Goal: Task Accomplishment & Management: Manage account settings

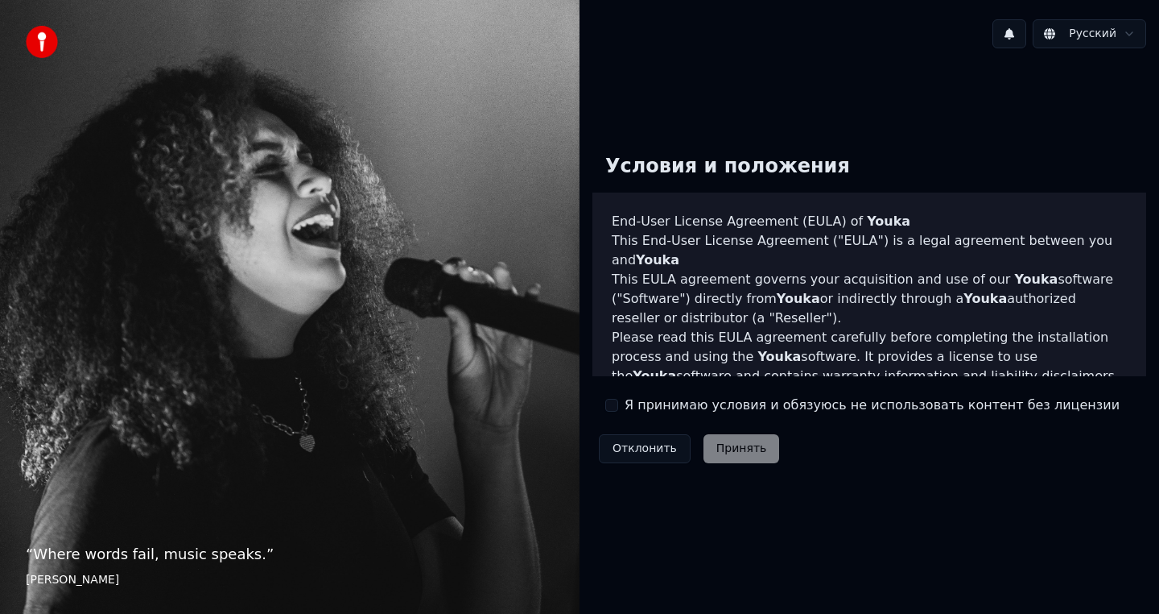
click at [606, 404] on button "Я принимаю условия и обязуюсь не использовать контент без лицензии" at bounding box center [612, 405] width 13 height 13
click at [721, 448] on button "Принять" at bounding box center [742, 448] width 76 height 29
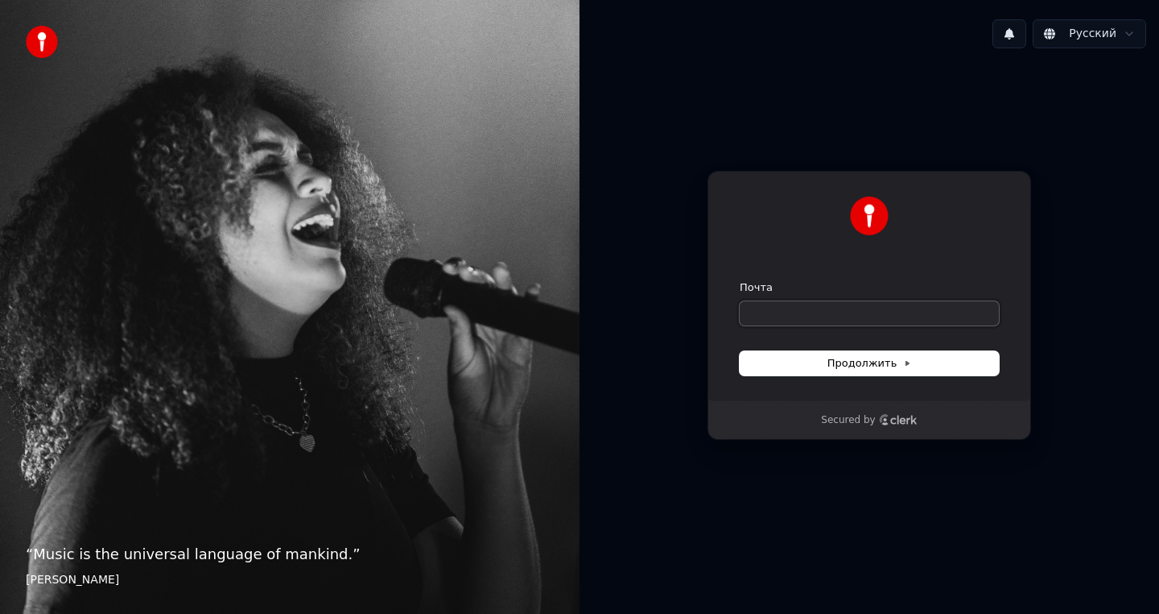
click at [807, 308] on input "Почта" at bounding box center [869, 313] width 259 height 24
click at [841, 374] on button "Продолжить" at bounding box center [869, 363] width 259 height 24
type input "**********"
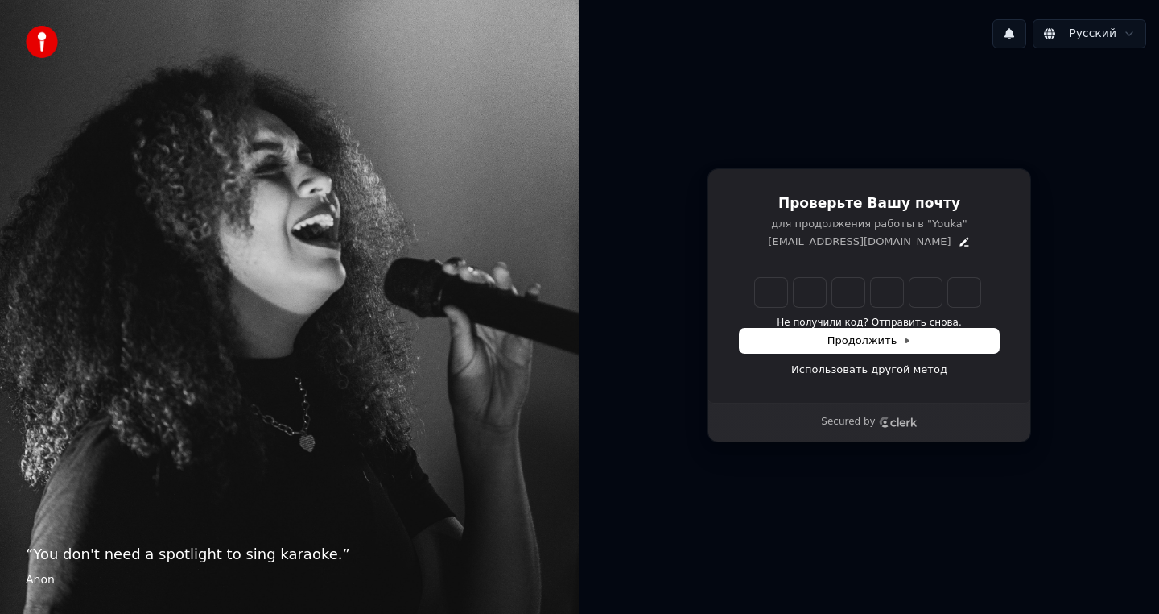
type input "******"
type input "*"
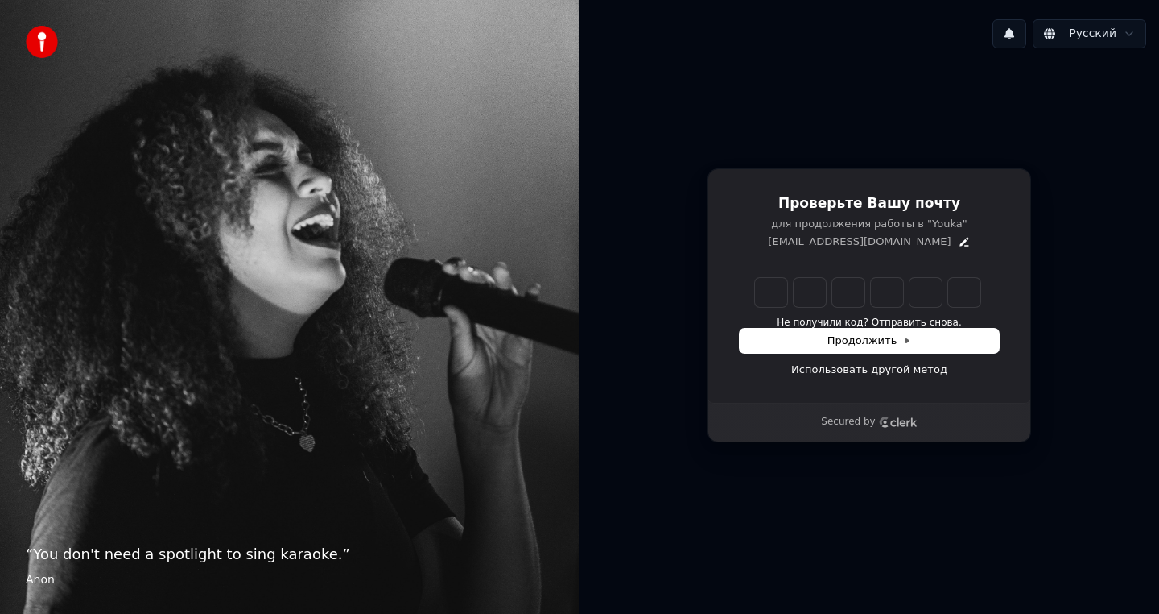
type input "*"
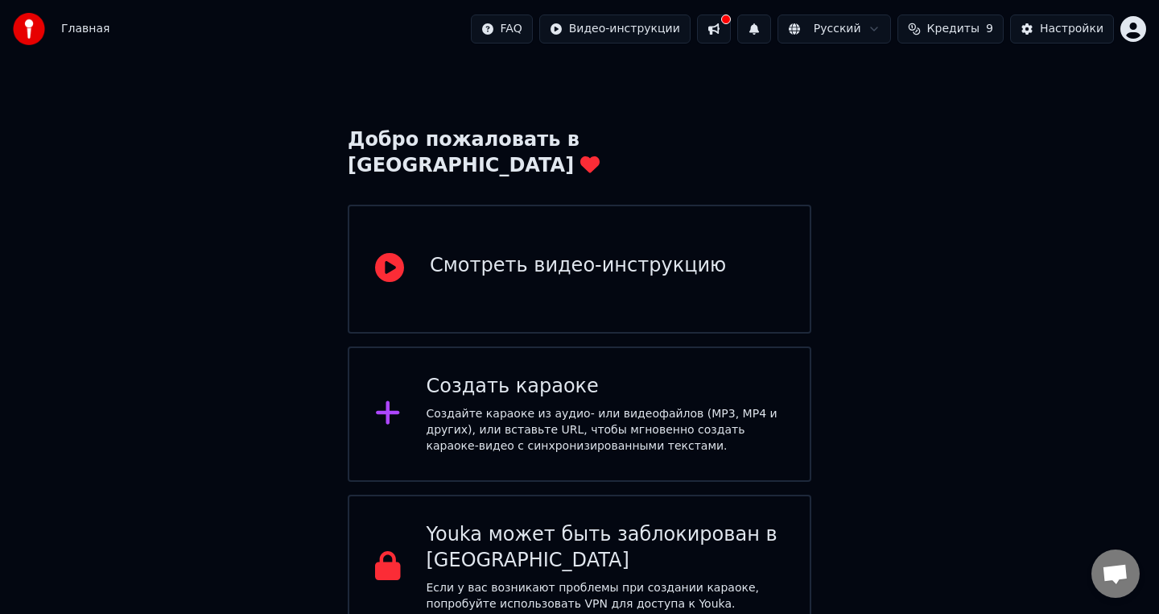
scroll to position [27, 0]
click at [1143, 23] on html "Главная FAQ Видео-инструкции Русский Кредиты 9 Настройки Добро пожаловать в You…" at bounding box center [579, 306] width 1159 height 667
click at [924, 97] on html "Главная FAQ Видео-инструкции Русский Кредиты 9 Настройки Добро пожаловать в You…" at bounding box center [579, 306] width 1159 height 667
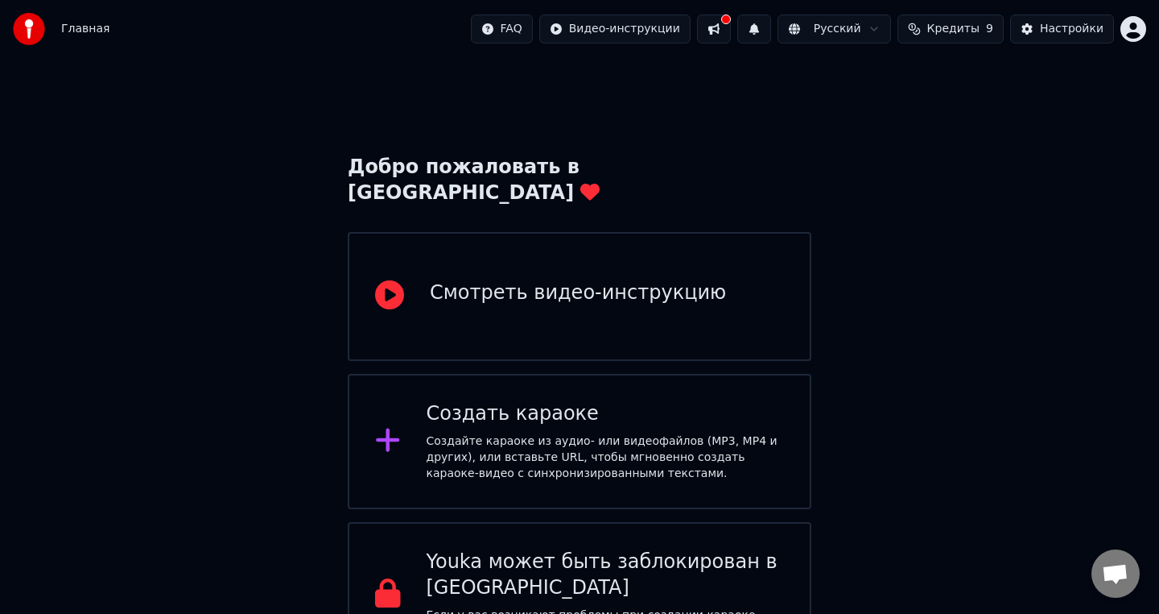
click at [728, 27] on button at bounding box center [714, 28] width 34 height 29
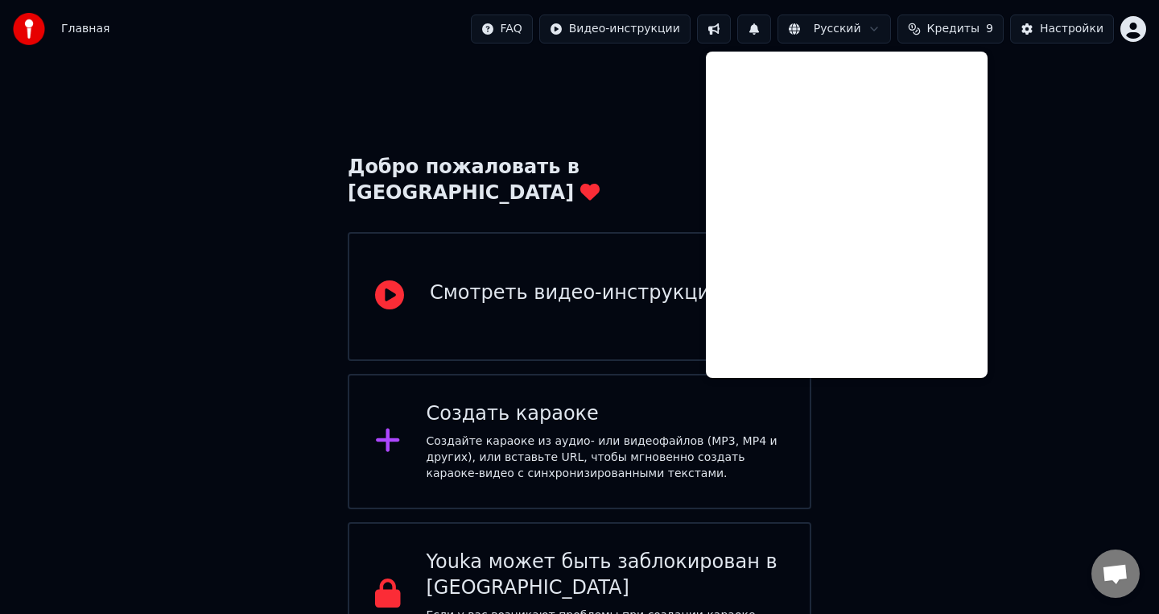
click at [721, 27] on button at bounding box center [714, 28] width 34 height 29
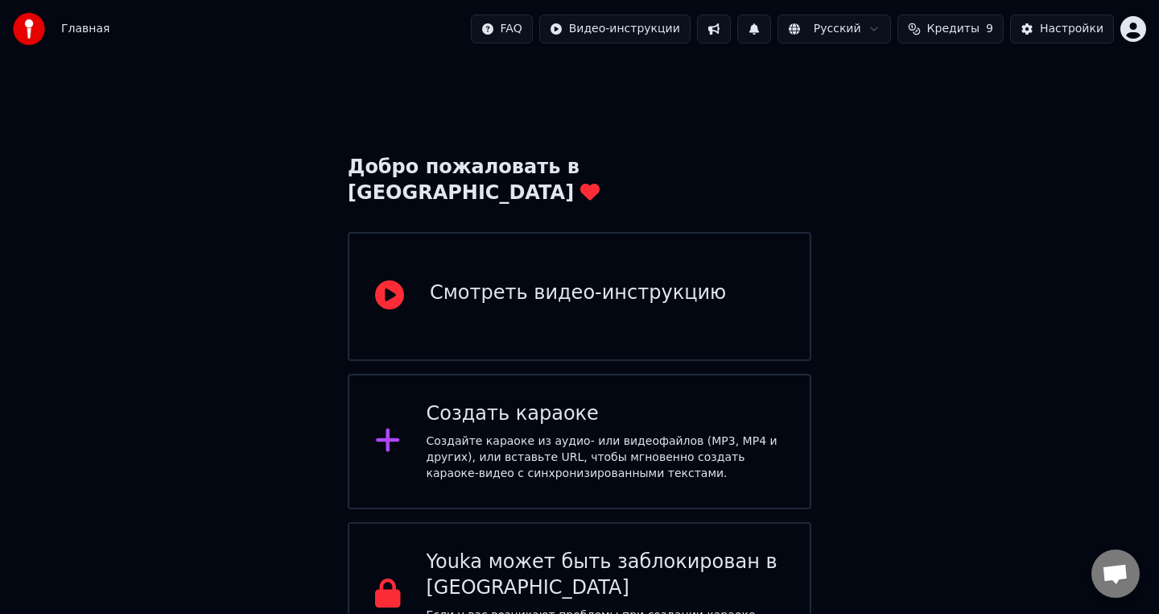
click at [947, 27] on span "Кредиты" at bounding box center [954, 29] width 52 height 16
click at [678, 127] on div "Добро пожаловать в Youka Смотреть видео-инструкцию Создать караоке Создайте кар…" at bounding box center [579, 362] width 1159 height 609
click at [27, 35] on img at bounding box center [29, 29] width 32 height 32
click at [599, 433] on div "Создайте караоке из аудио- или видеофайлов (MP3, MP4 и других), или вставьте UR…" at bounding box center [606, 457] width 358 height 48
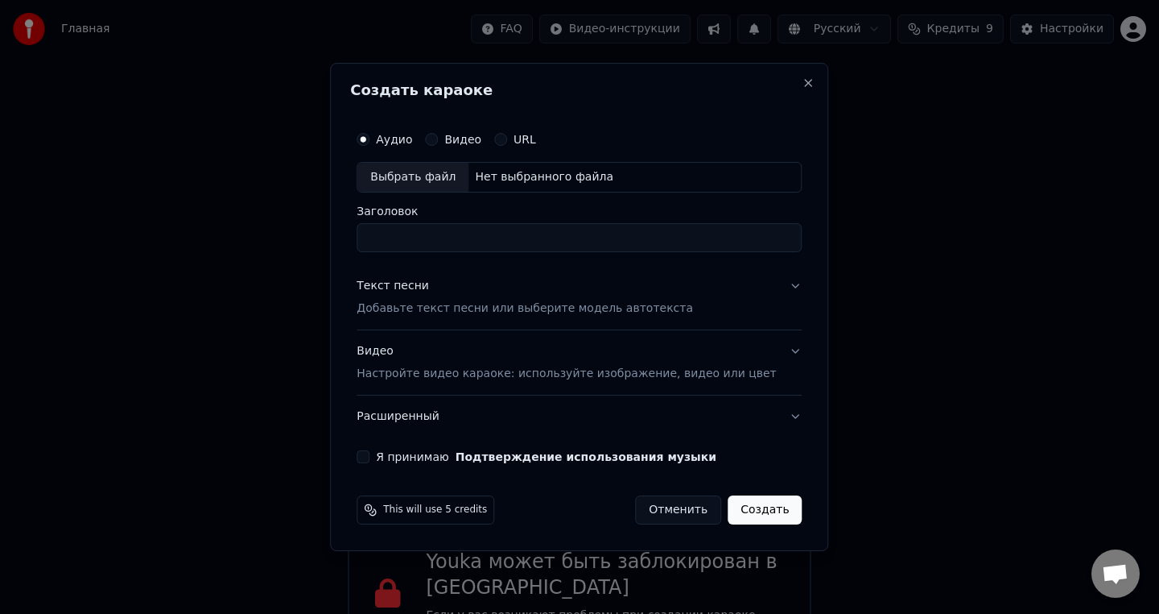
click at [669, 510] on button "Отменить" at bounding box center [678, 509] width 86 height 29
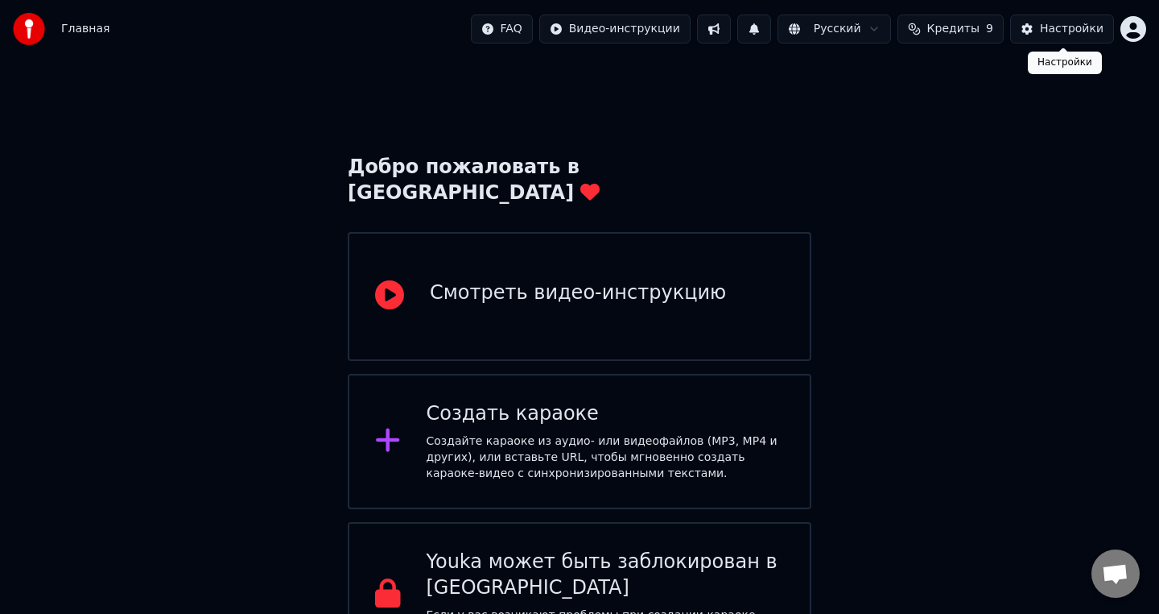
click at [1044, 26] on div "Настройки" at bounding box center [1072, 29] width 64 height 16
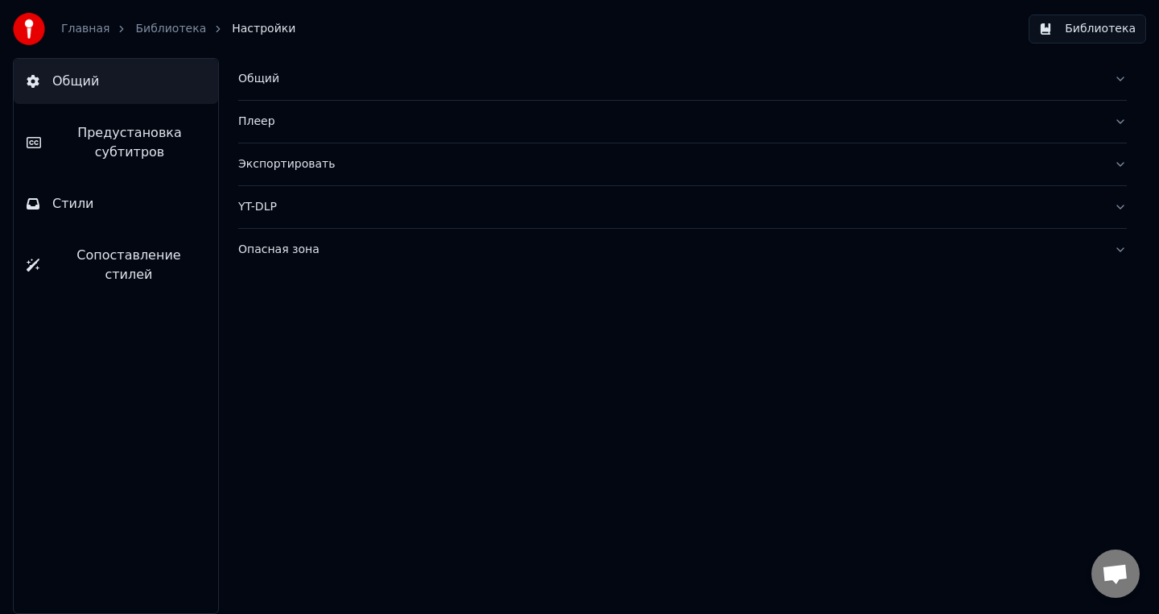
click at [1080, 34] on button "Библиотека" at bounding box center [1088, 28] width 118 height 29
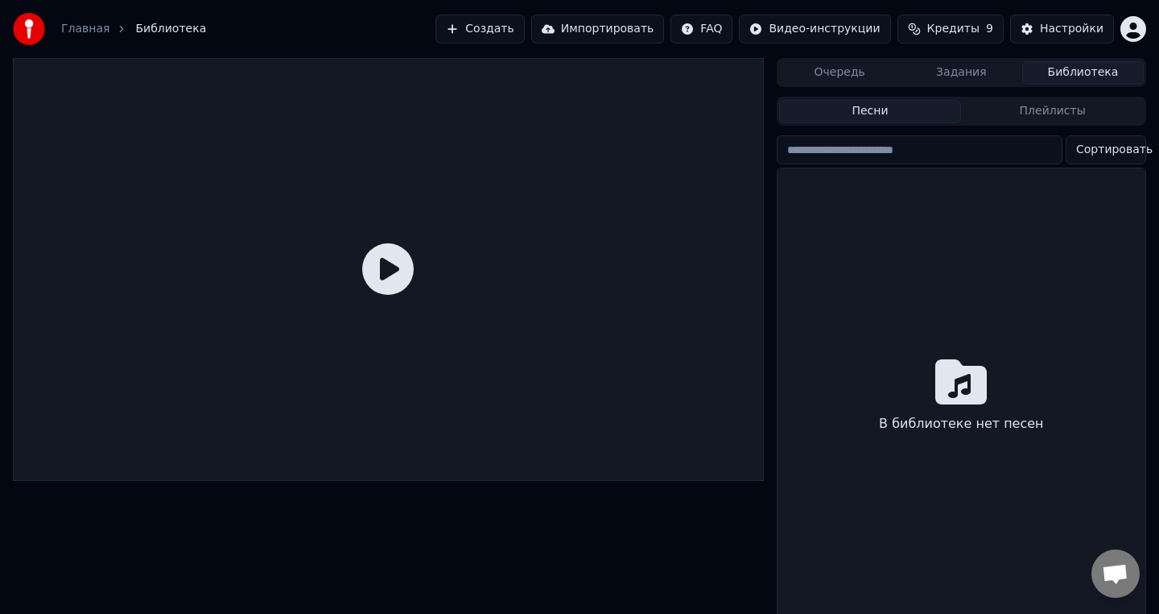
click at [954, 72] on button "Задания" at bounding box center [962, 72] width 122 height 23
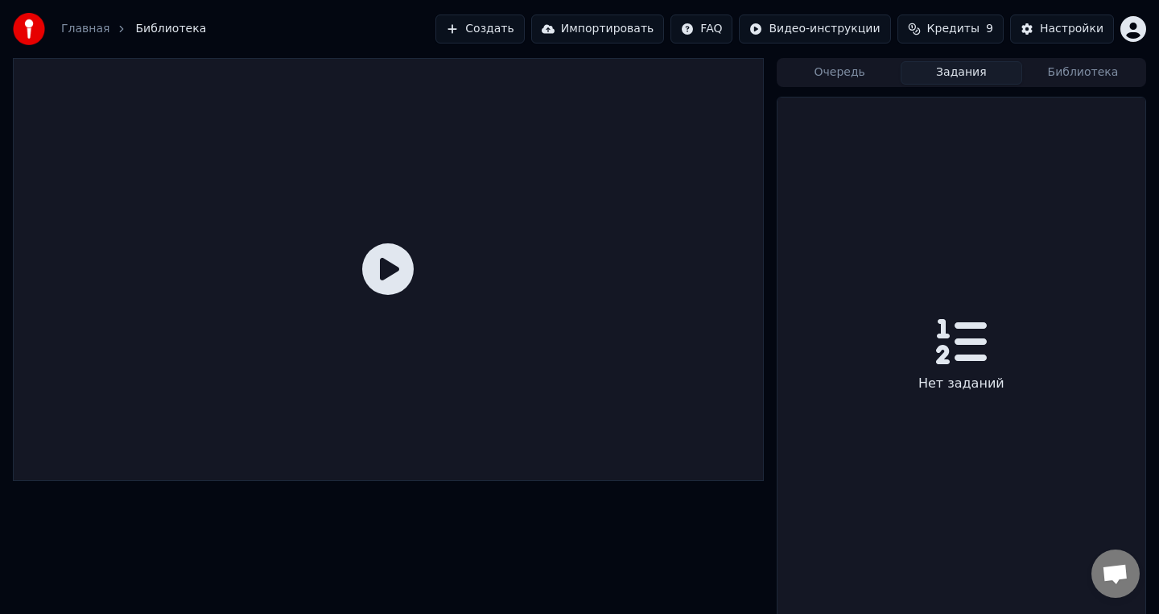
click at [832, 72] on button "Очередь" at bounding box center [840, 72] width 122 height 23
click at [1080, 75] on button "Библиотека" at bounding box center [1084, 72] width 122 height 23
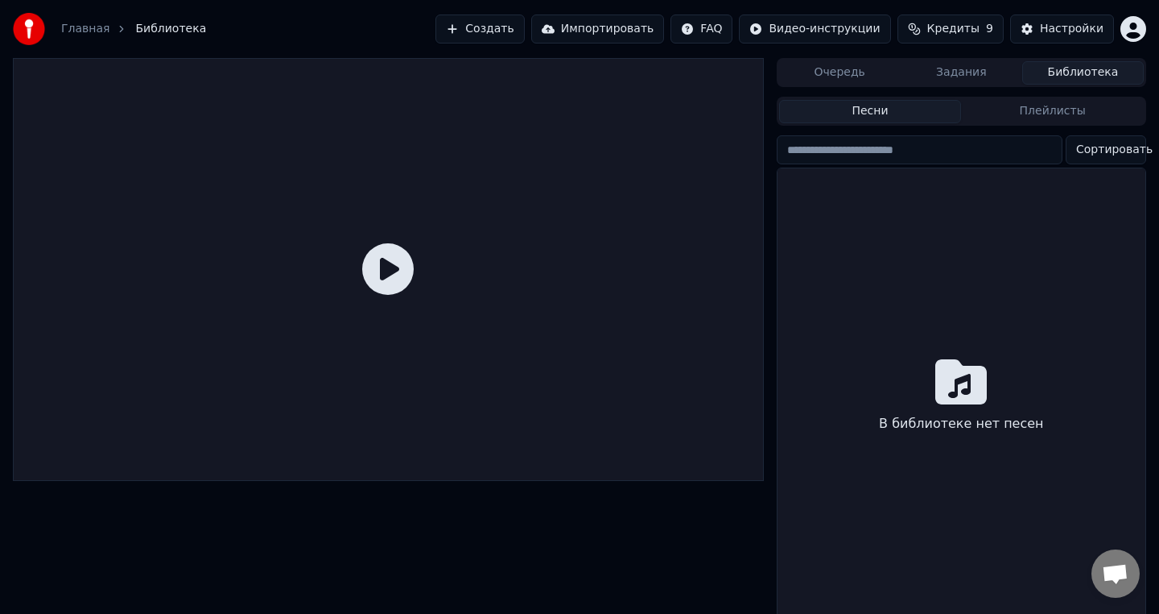
click at [1130, 24] on html "Главная Библиотека Создать Импортировать FAQ Видео-инструкции Кредиты 9 Настрой…" at bounding box center [579, 307] width 1159 height 614
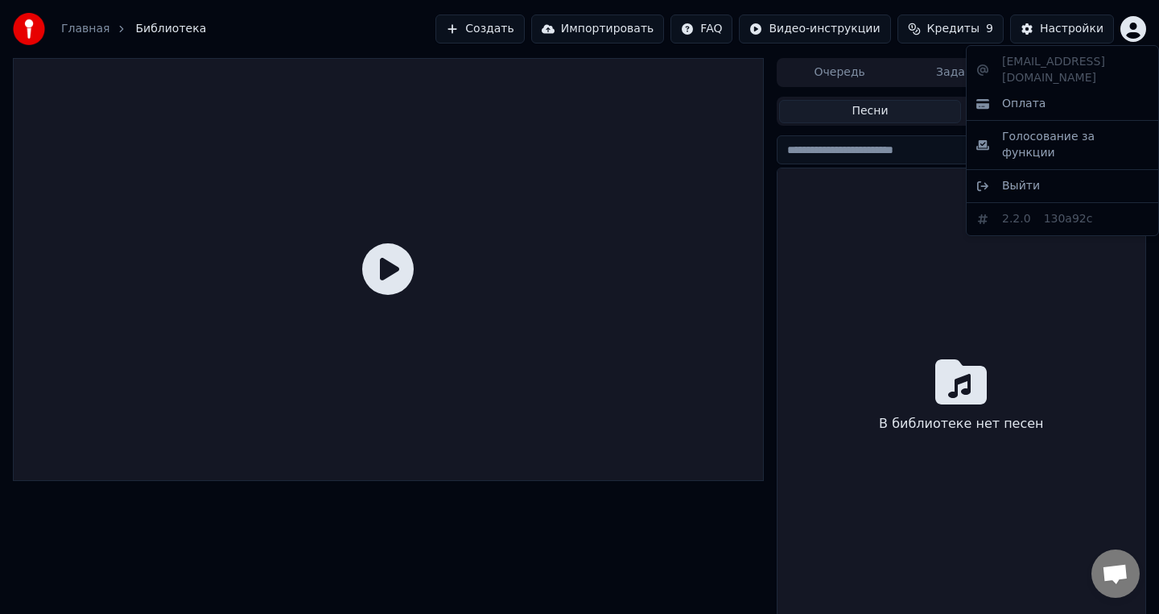
click at [1136, 30] on html "Главная Библиотека Создать Импортировать FAQ Видео-инструкции Кредиты 9 Настрой…" at bounding box center [579, 307] width 1159 height 614
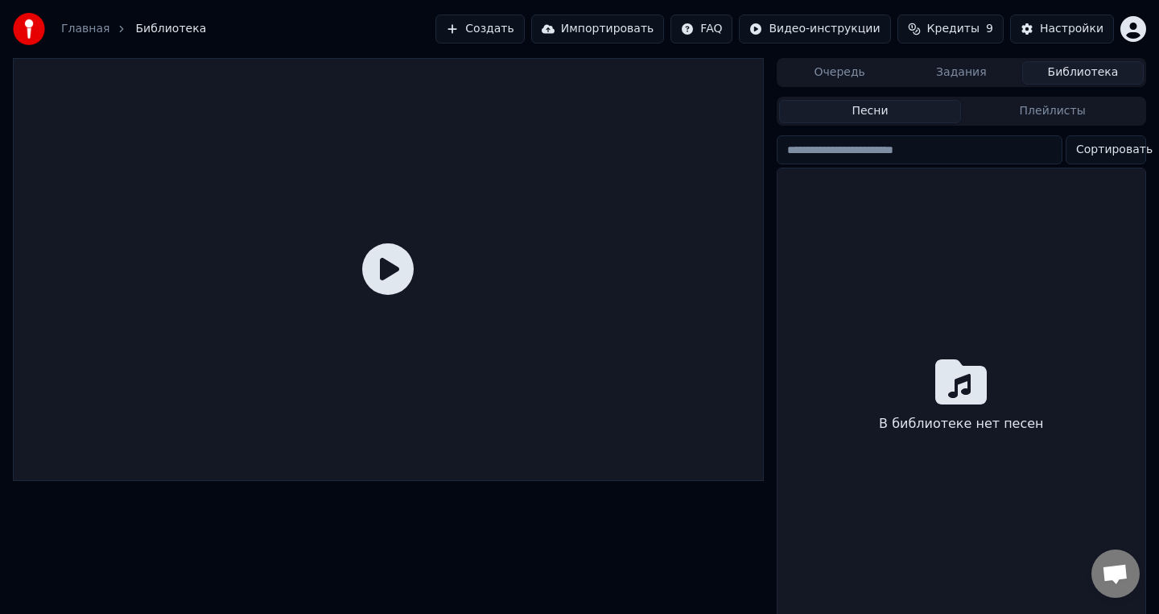
click at [484, 27] on button "Создать" at bounding box center [480, 28] width 89 height 29
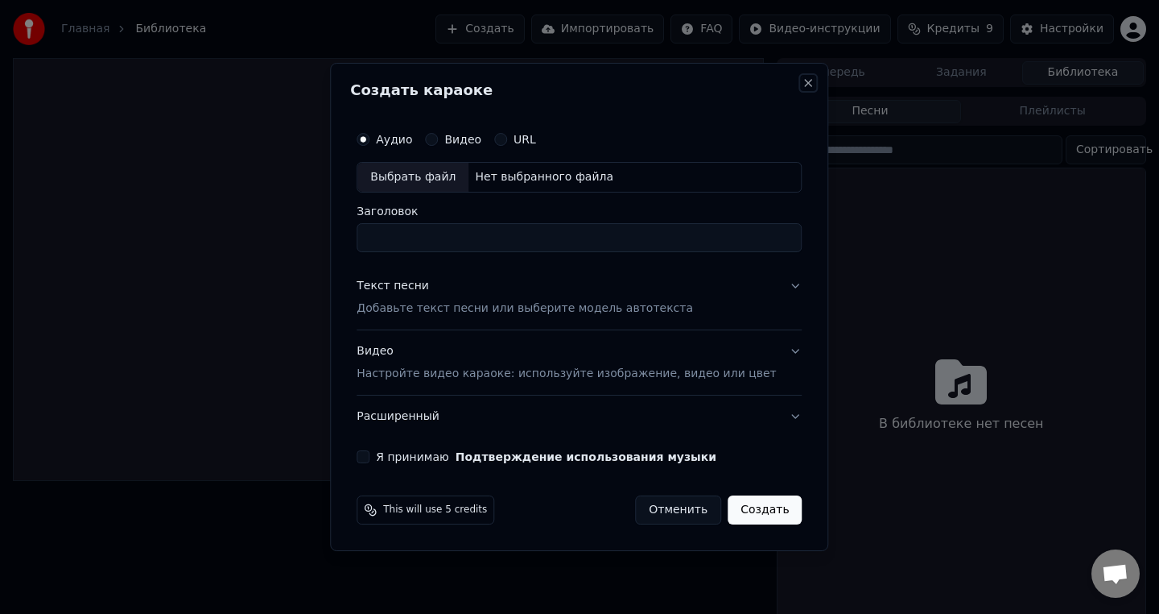
click at [803, 81] on button "Close" at bounding box center [809, 82] width 13 height 13
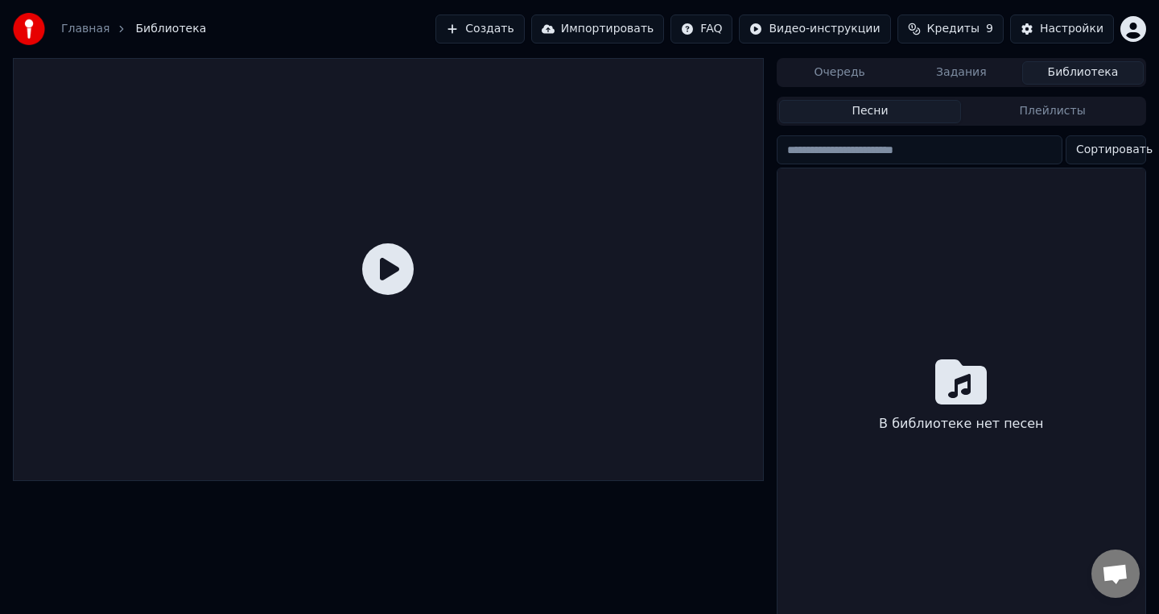
click at [93, 29] on link "Главная" at bounding box center [85, 29] width 48 height 16
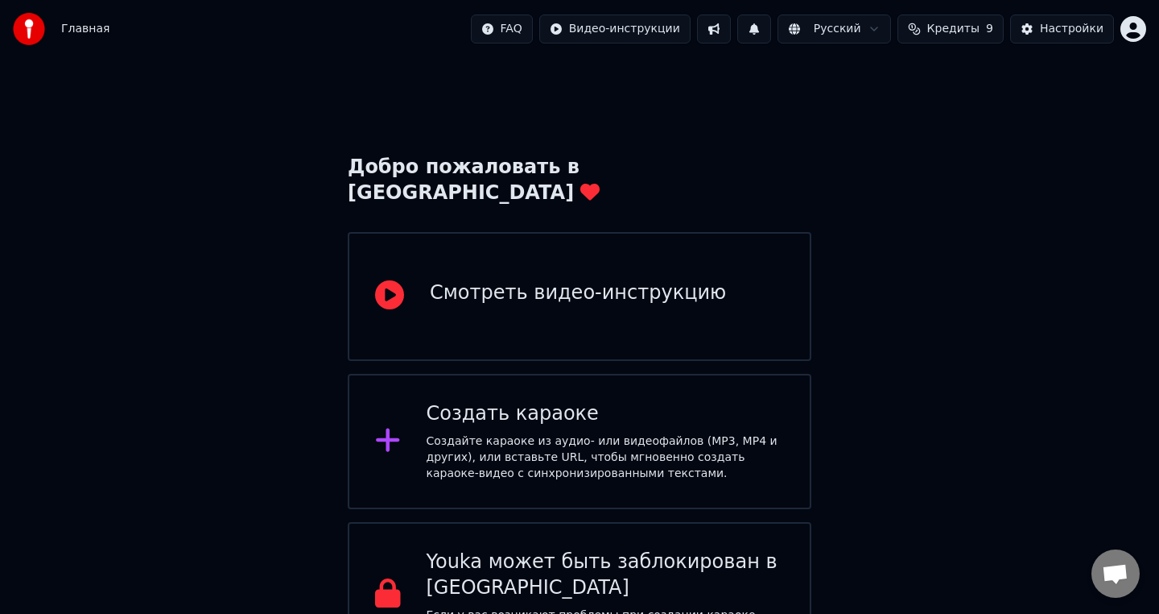
click at [75, 35] on span "Главная" at bounding box center [85, 29] width 48 height 16
click at [15, 36] on img at bounding box center [29, 29] width 32 height 32
click at [35, 27] on img at bounding box center [29, 29] width 32 height 32
click at [765, 30] on button at bounding box center [755, 28] width 34 height 29
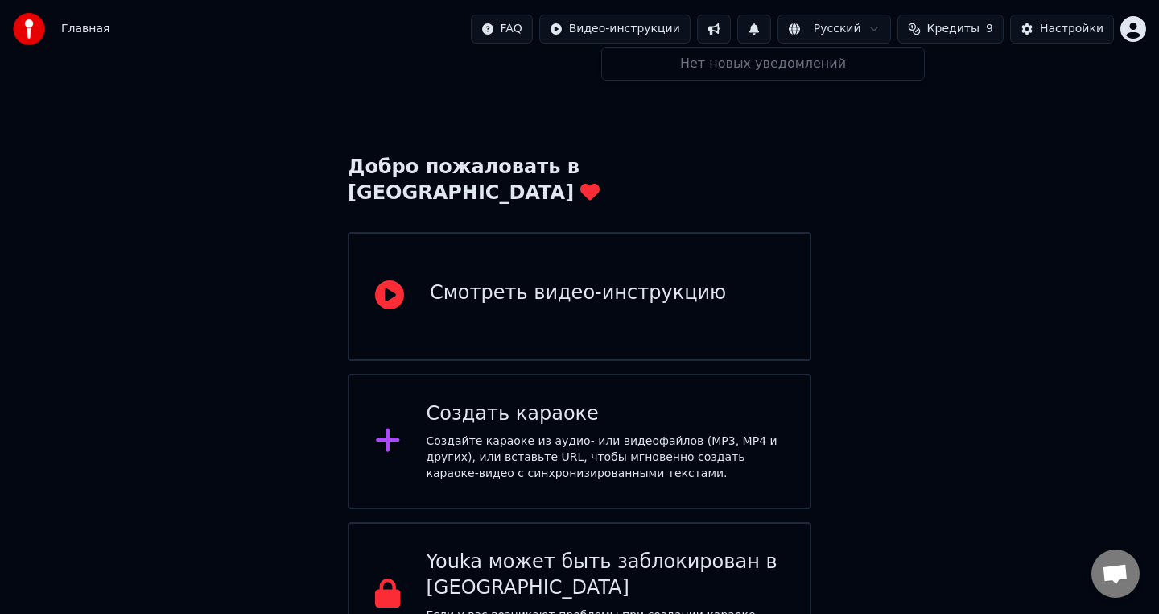
click at [765, 30] on button at bounding box center [755, 28] width 34 height 29
click at [859, 29] on html "Главная FAQ Видео-инструкции Русский Кредиты 9 Настройки Добро пожаловать в You…" at bounding box center [579, 333] width 1159 height 667
click at [939, 31] on span "Кредиты" at bounding box center [954, 29] width 52 height 16
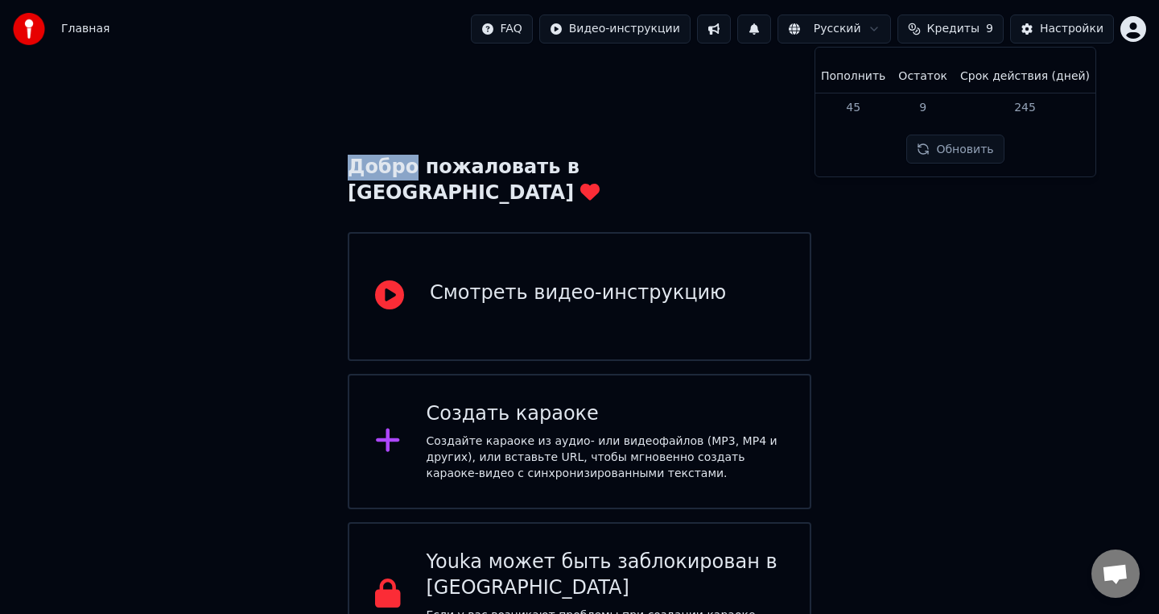
click at [932, 147] on button "Обновить" at bounding box center [955, 148] width 97 height 29
click at [1053, 21] on div "Настройки" at bounding box center [1072, 29] width 64 height 16
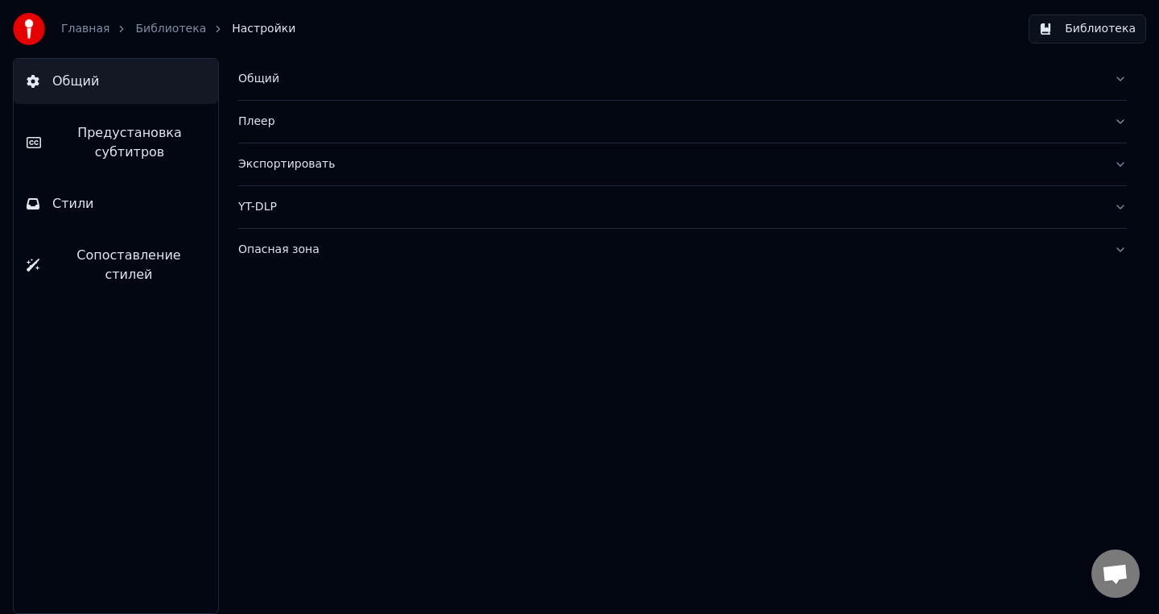
click at [163, 31] on link "Библиотека" at bounding box center [170, 29] width 71 height 16
